Goal: Information Seeking & Learning: Find specific fact

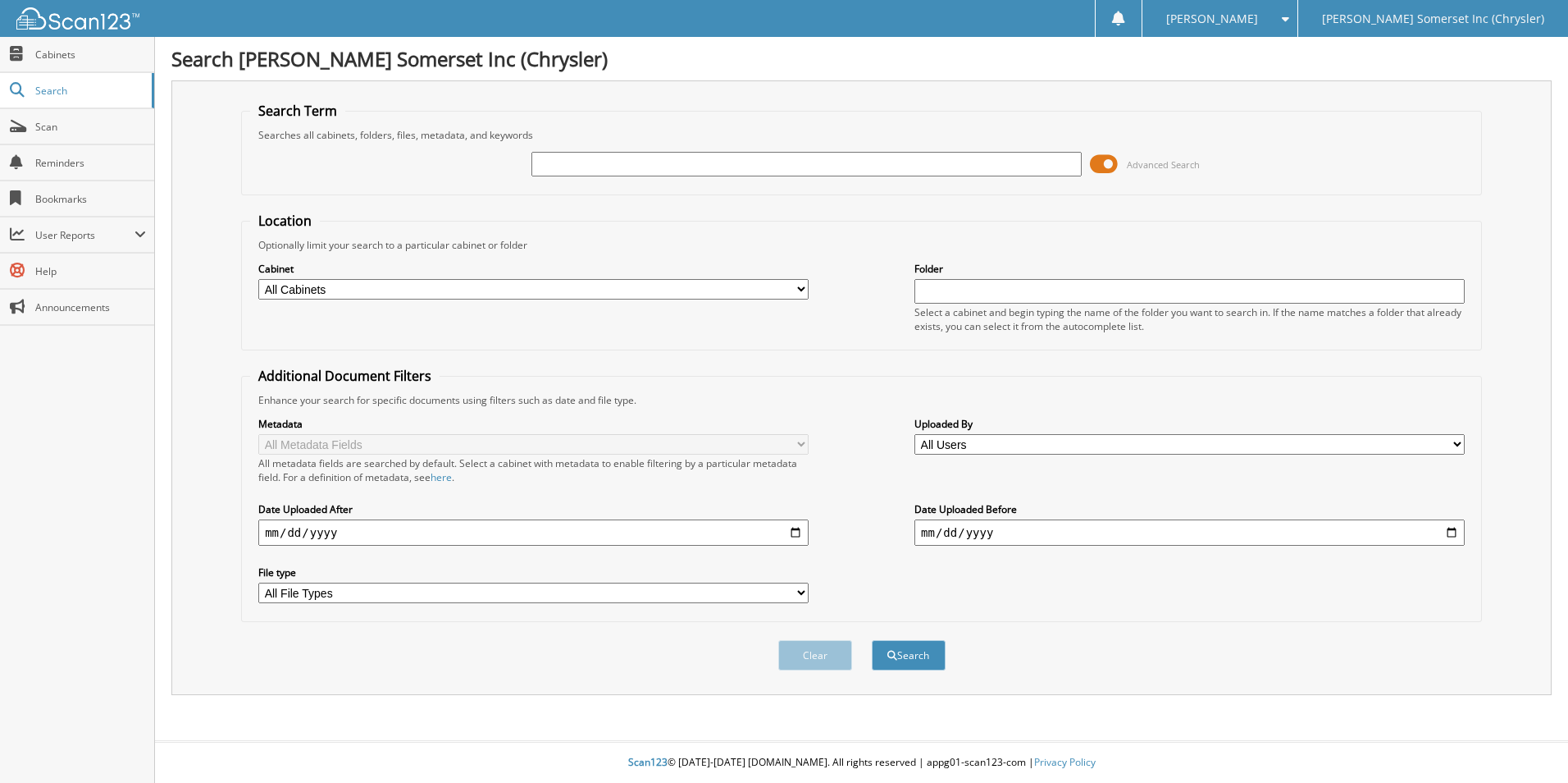
click at [640, 161] on input "text" at bounding box center [806, 164] width 550 height 25
type input "6152595"
click at [872, 640] on button "Search" at bounding box center [909, 655] width 74 height 30
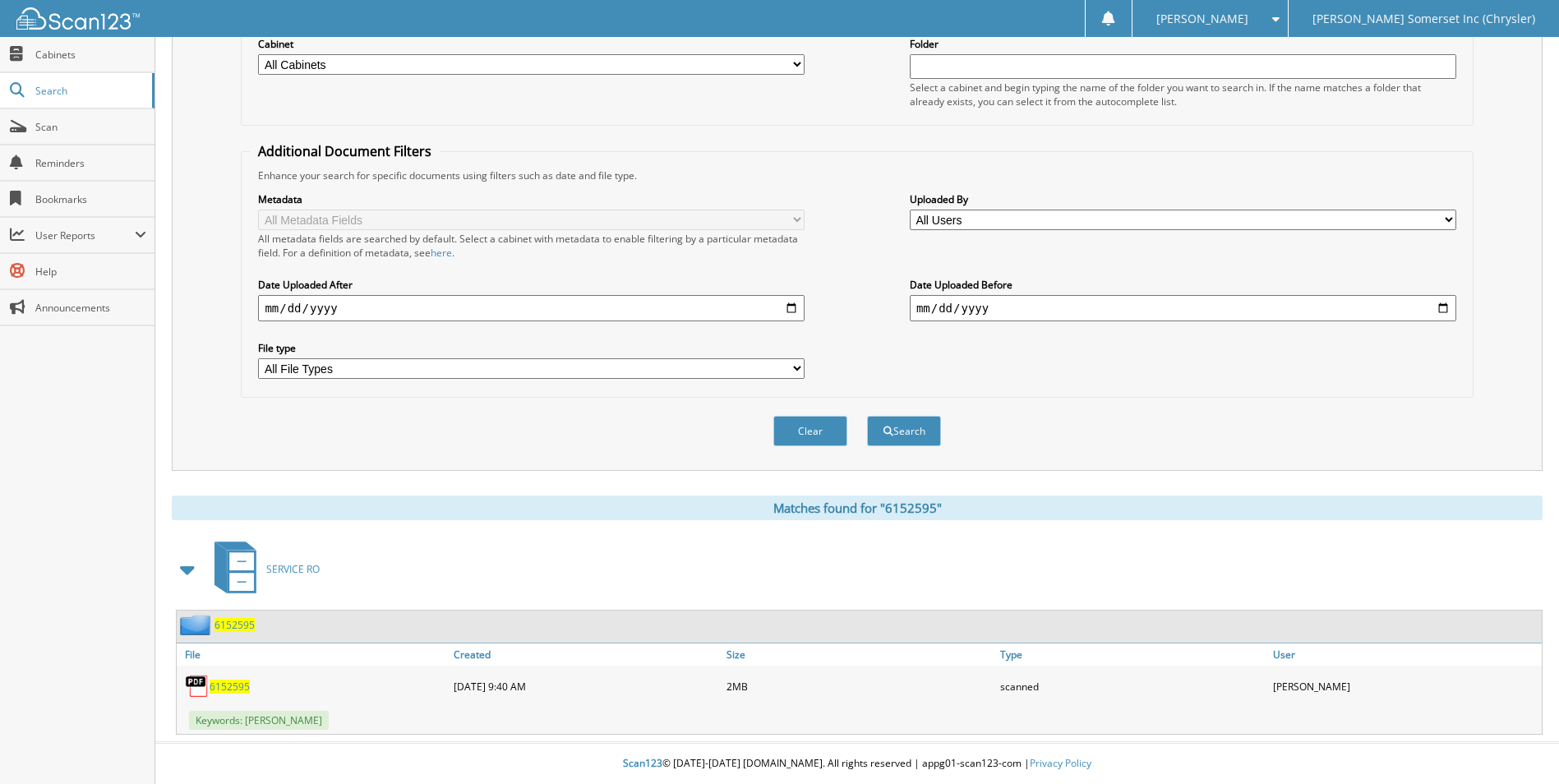
click at [216, 676] on div "6152595" at bounding box center [312, 686] width 272 height 33
click at [230, 691] on span "6152595" at bounding box center [230, 686] width 40 height 14
